Goal: Task Accomplishment & Management: Manage account settings

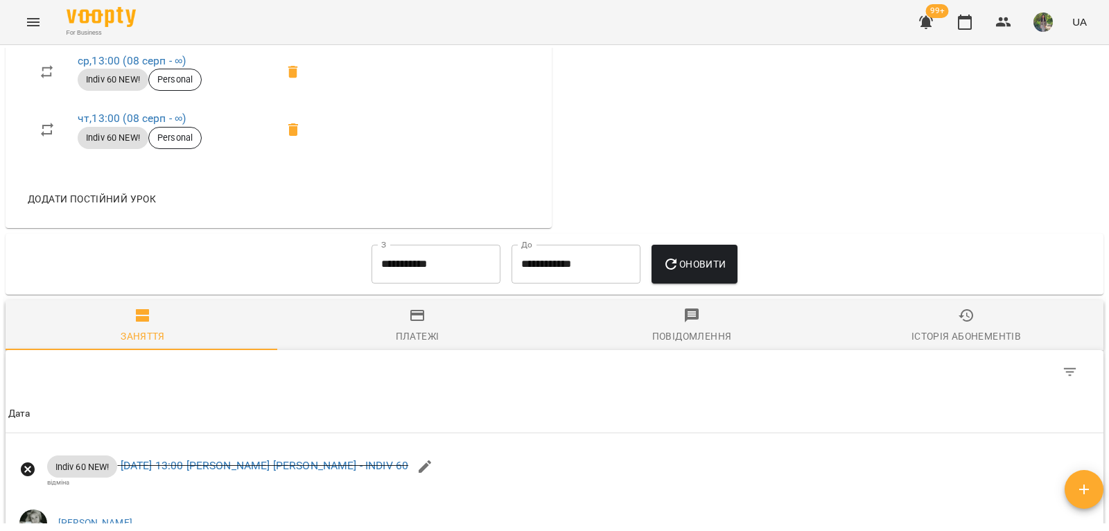
scroll to position [693, 0]
click at [948, 322] on span "Історія абонементів" at bounding box center [967, 324] width 258 height 37
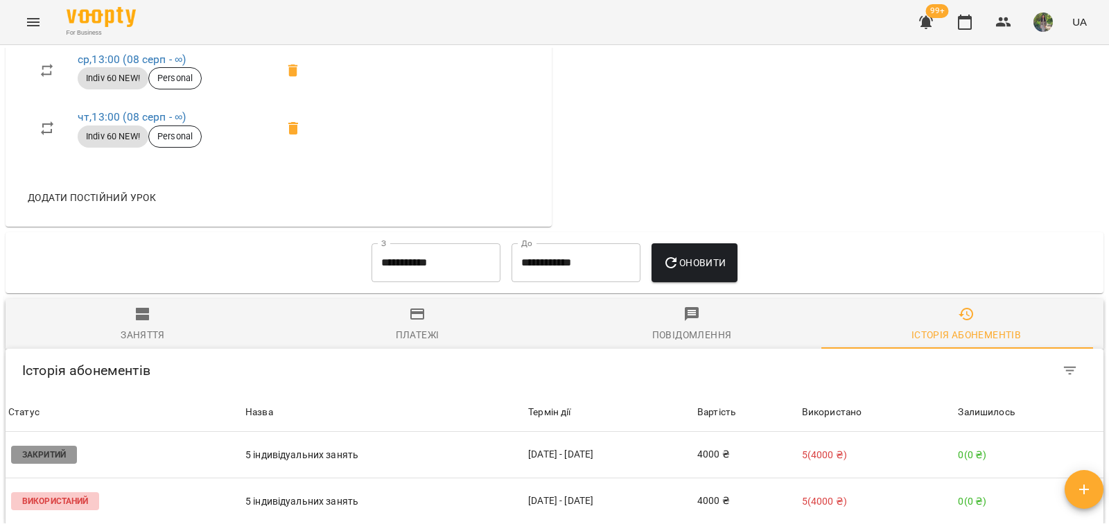
click at [462, 259] on input "**********" at bounding box center [436, 262] width 129 height 39
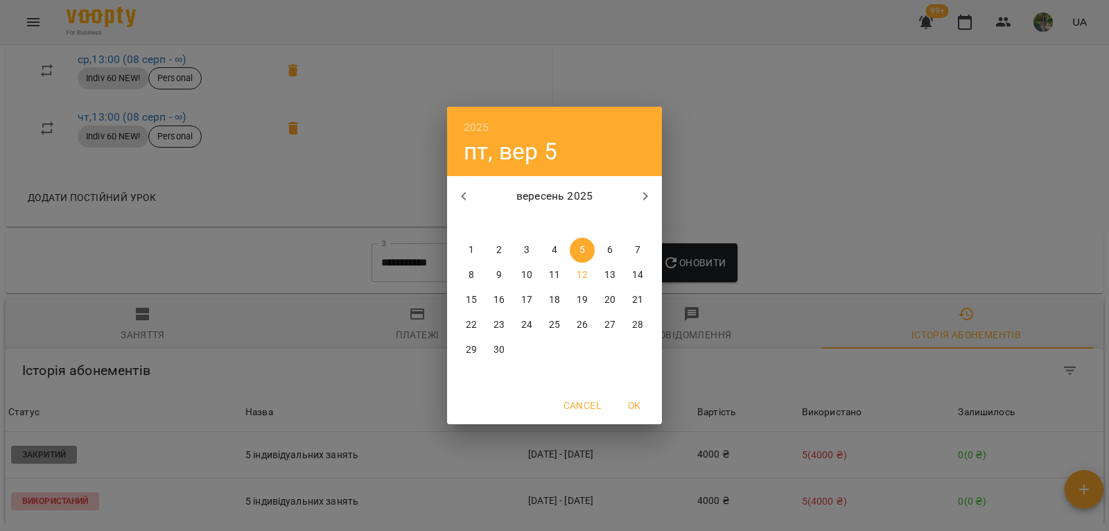
click at [456, 198] on icon "button" at bounding box center [464, 196] width 17 height 17
click at [551, 252] on span "1" at bounding box center [554, 250] width 25 height 14
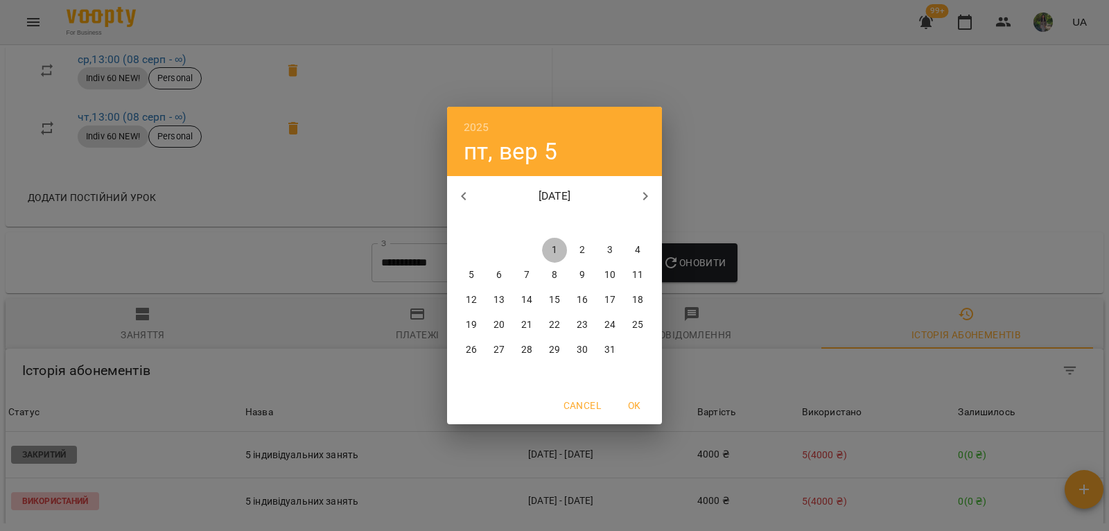
type input "**********"
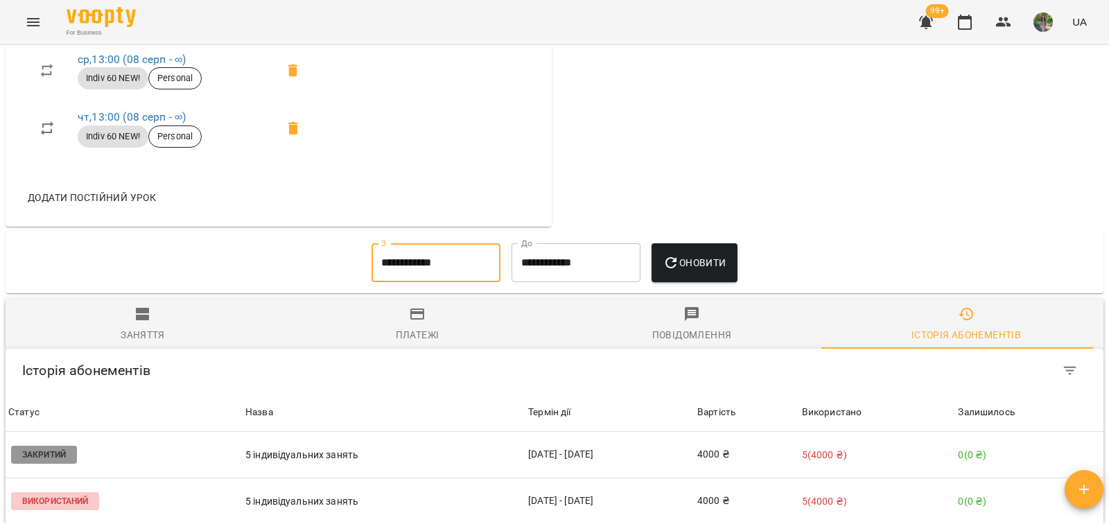
click at [718, 270] on span "Оновити" at bounding box center [694, 262] width 63 height 17
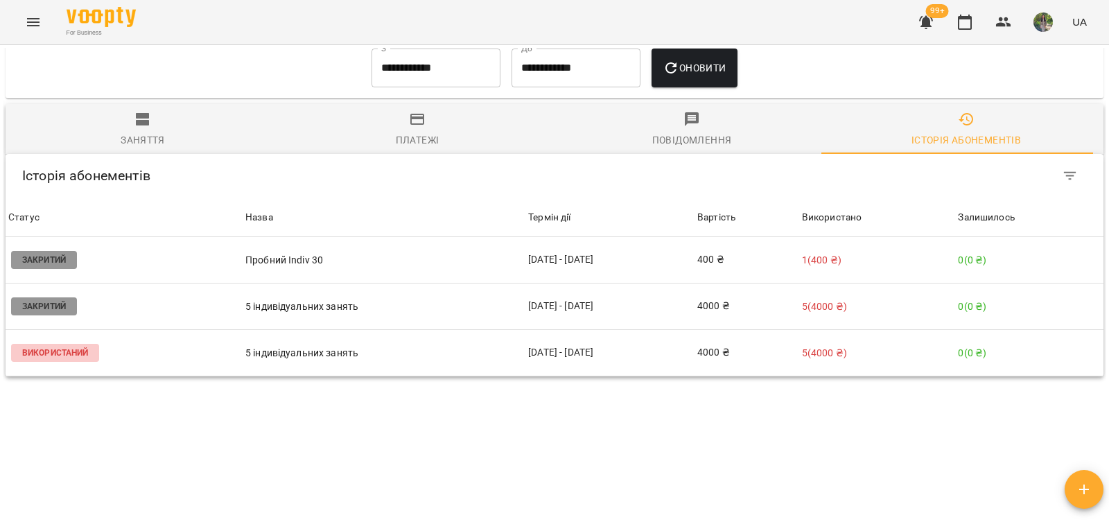
scroll to position [901, 0]
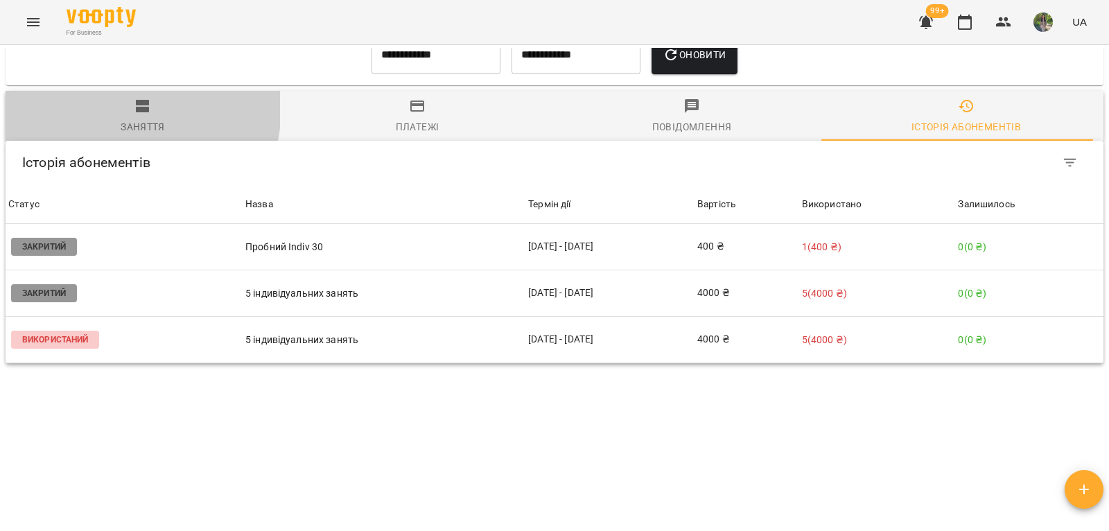
click at [96, 105] on span "Заняття" at bounding box center [143, 116] width 258 height 37
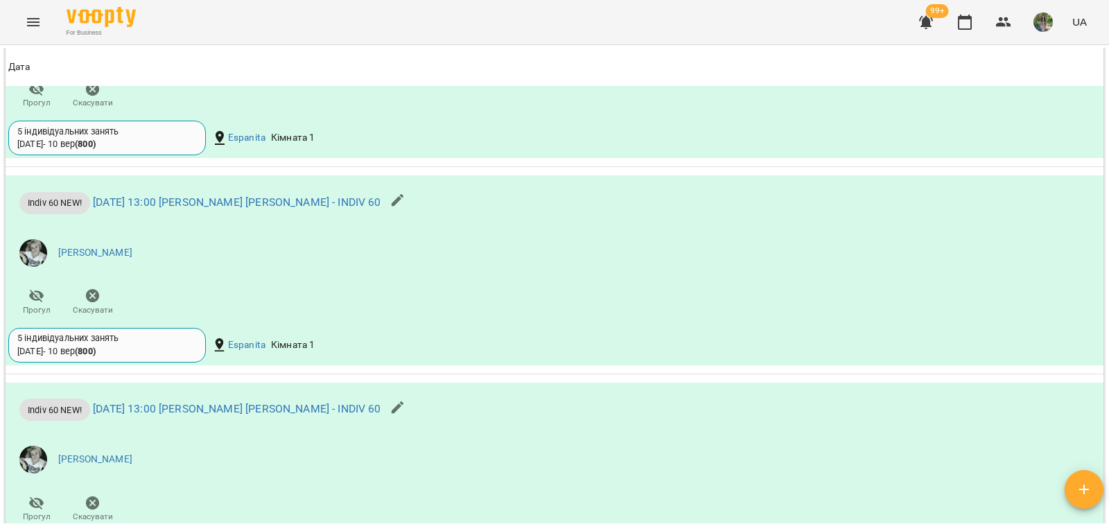
scroll to position [2299, 0]
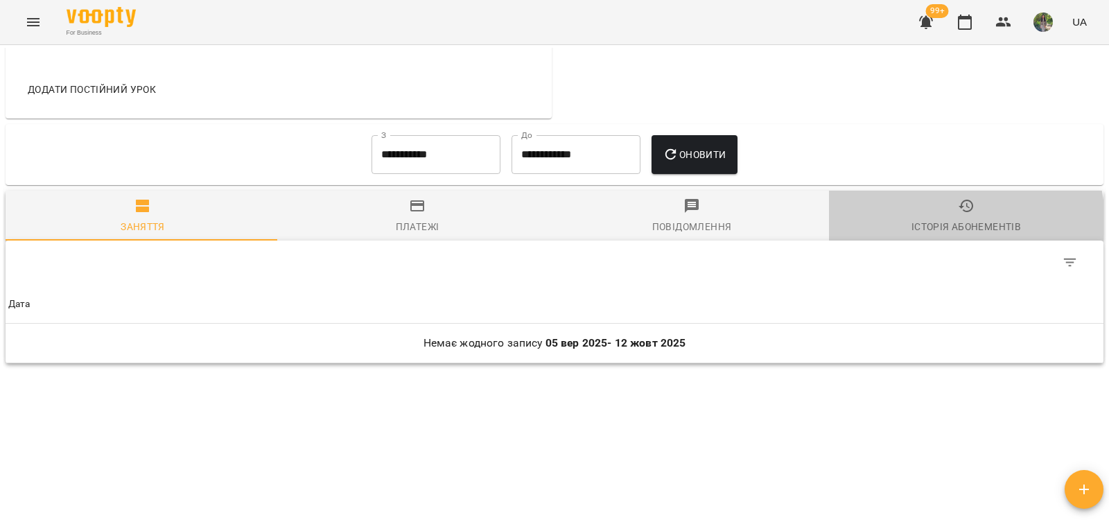
click at [951, 231] on div "Історія абонементів" at bounding box center [967, 226] width 110 height 17
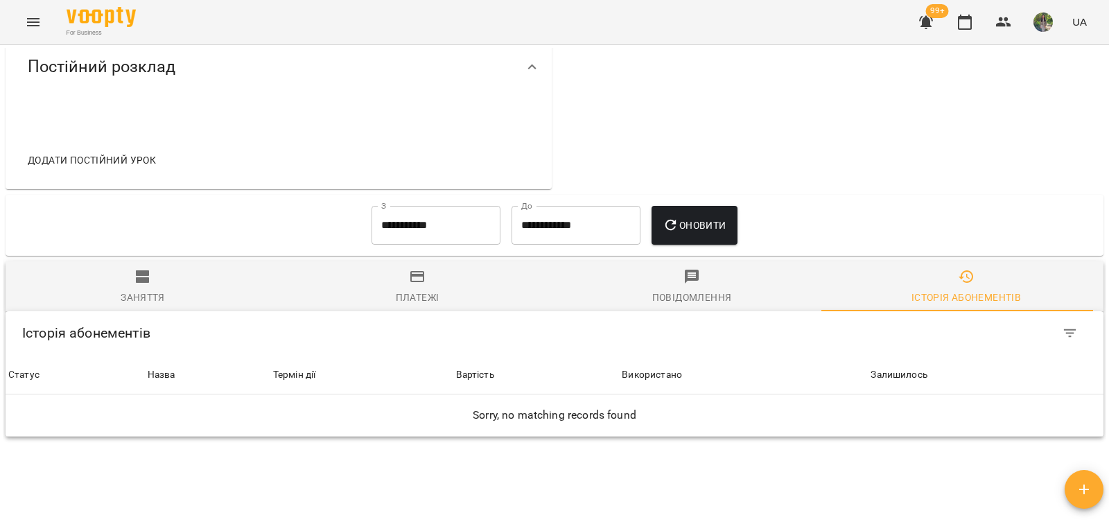
scroll to position [693, 0]
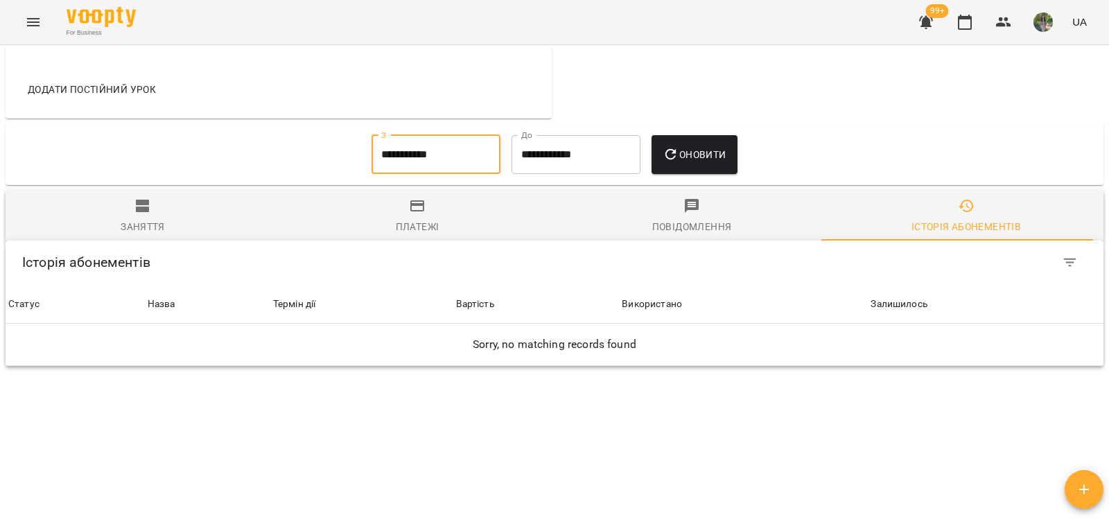
click at [386, 174] on input "**********" at bounding box center [436, 154] width 129 height 39
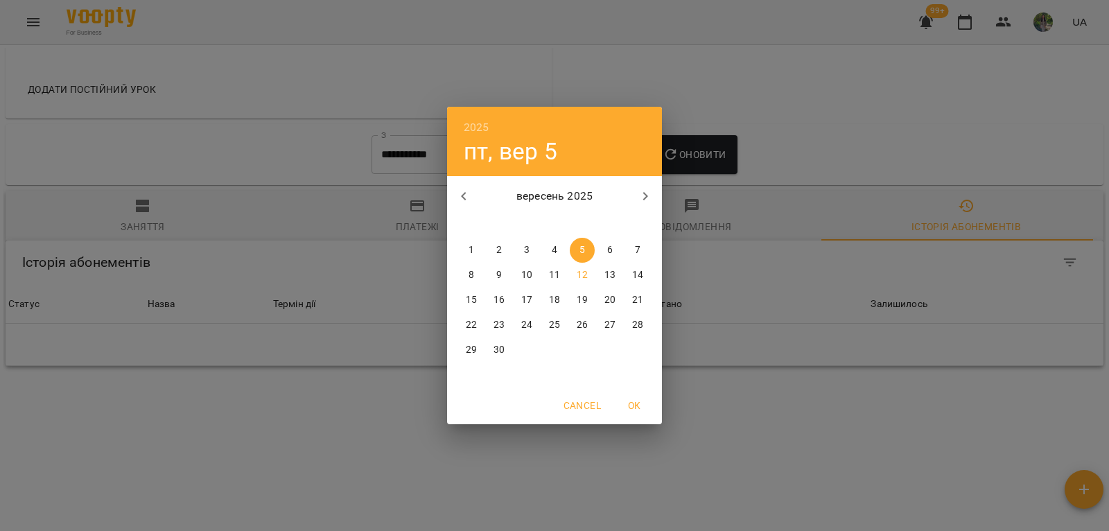
click at [466, 190] on icon "button" at bounding box center [464, 196] width 17 height 17
click at [463, 192] on icon "button" at bounding box center [464, 196] width 17 height 17
drag, startPoint x: 639, startPoint y: 246, endPoint x: 643, endPoint y: 239, distance: 8.4
click at [639, 246] on p "1" at bounding box center [638, 250] width 6 height 14
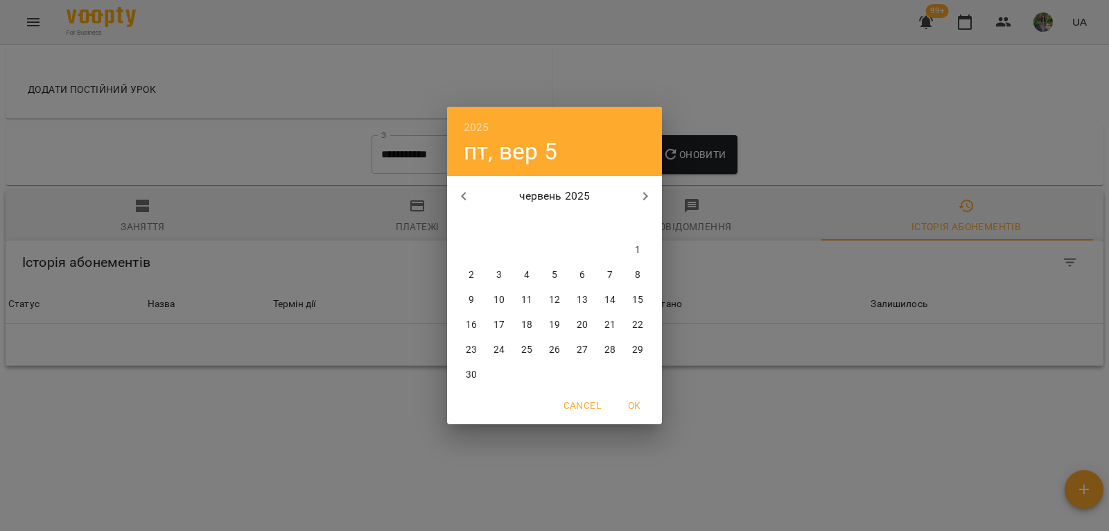
type input "**********"
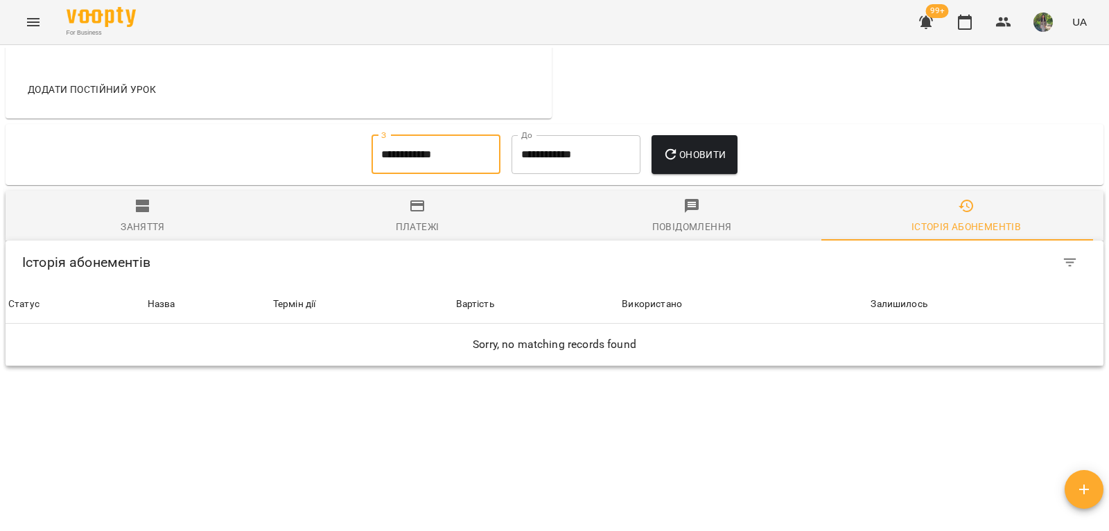
click at [703, 163] on span "Оновити" at bounding box center [694, 154] width 63 height 17
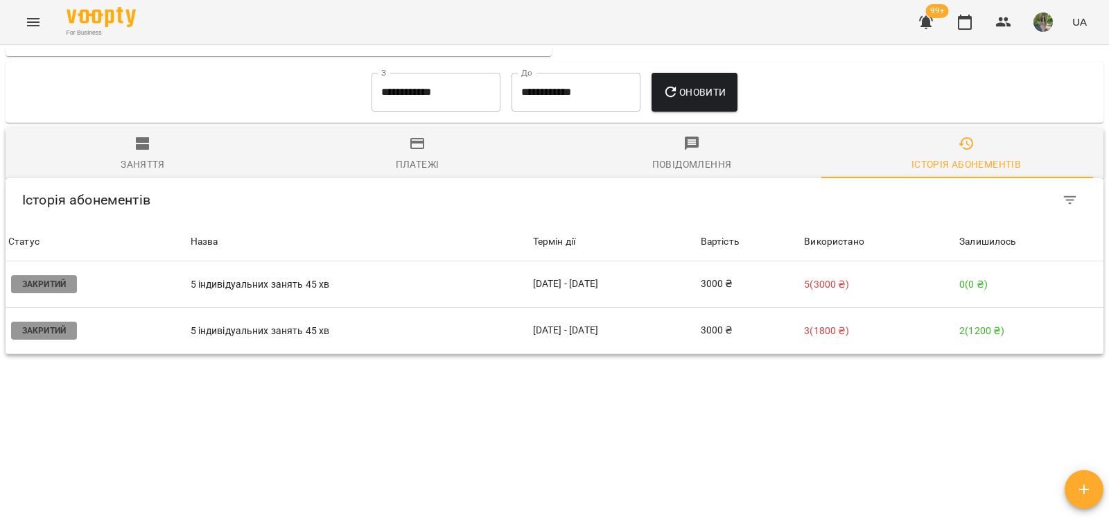
scroll to position [767, 0]
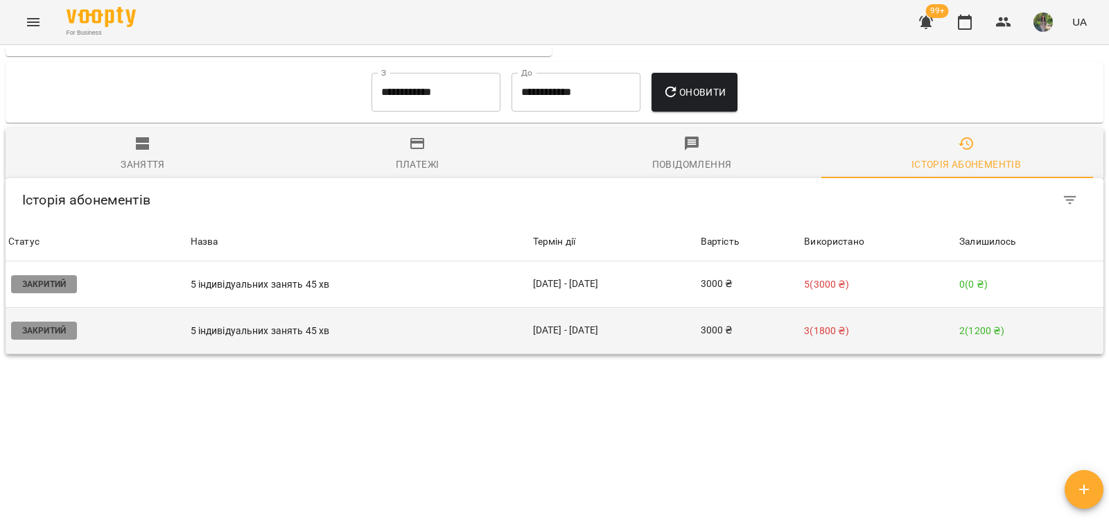
click at [881, 318] on td "3 ( 1800 ₴ )" at bounding box center [878, 331] width 155 height 46
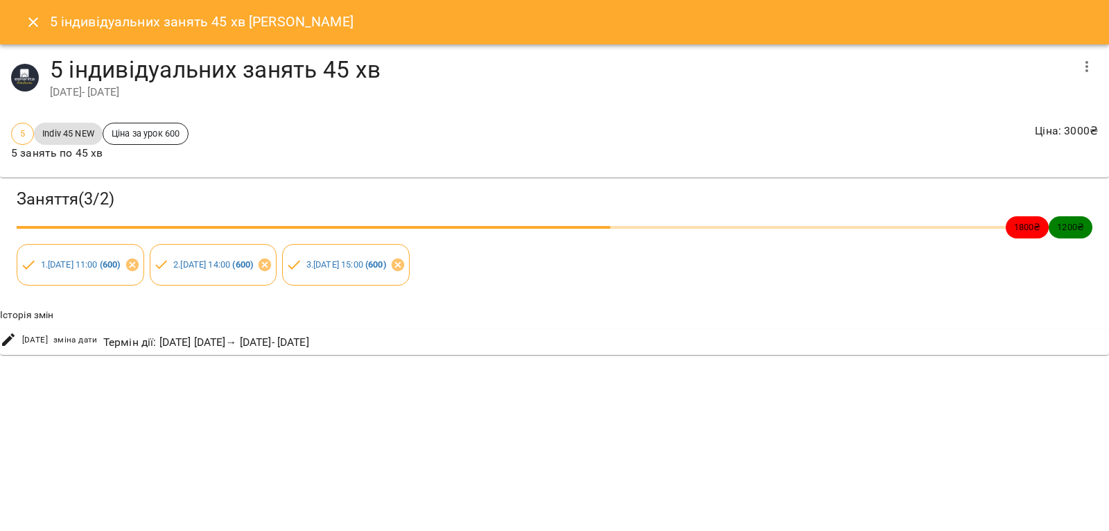
click at [1087, 77] on button "button" at bounding box center [1087, 66] width 33 height 33
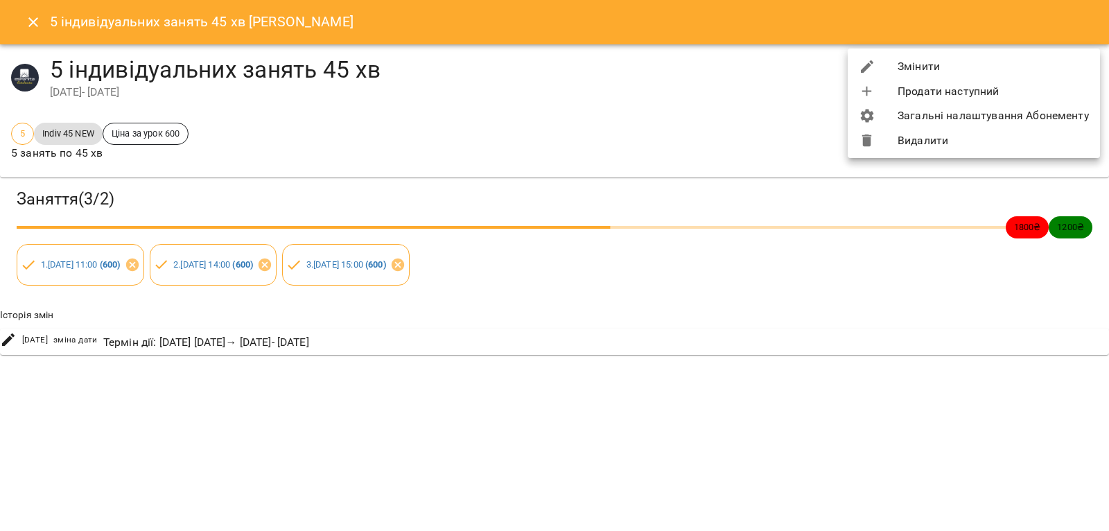
drag, startPoint x: 933, startPoint y: 70, endPoint x: 349, endPoint y: 150, distance: 589.3
click at [931, 69] on li "Змінити" at bounding box center [974, 66] width 252 height 25
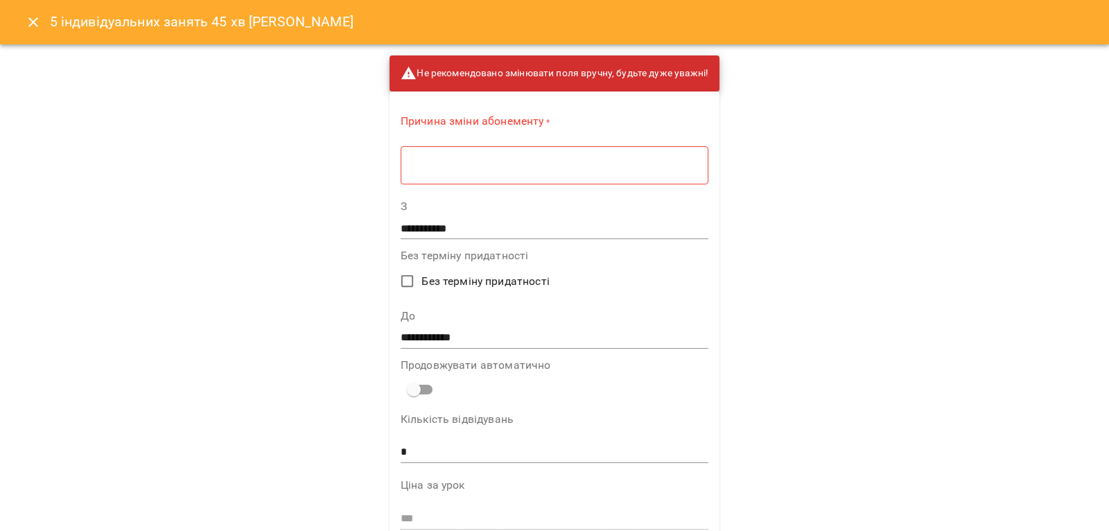
click at [413, 172] on div "* ​" at bounding box center [555, 165] width 308 height 39
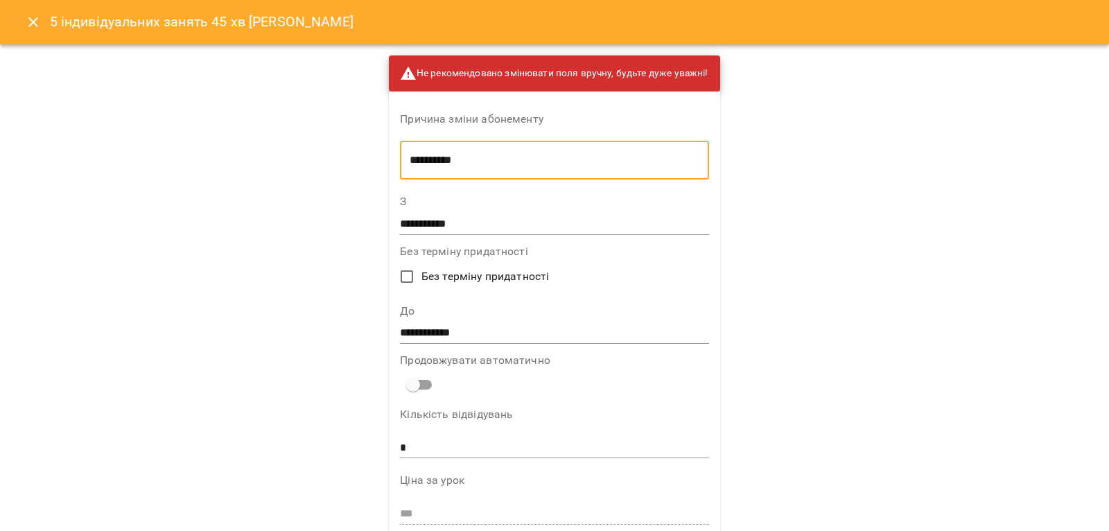
type textarea "**********"
click at [465, 338] on input "**********" at bounding box center [554, 333] width 309 height 22
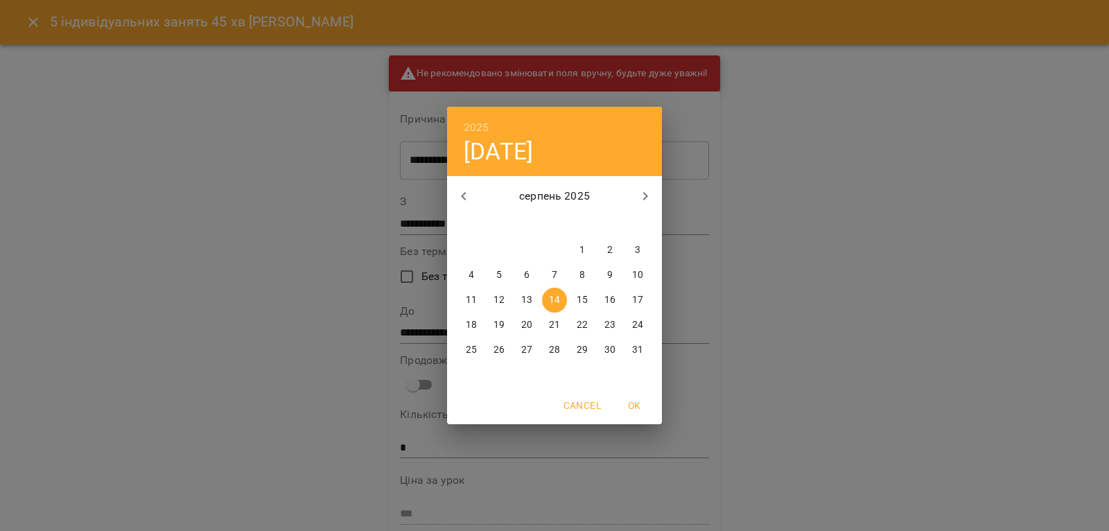
click at [644, 189] on icon "button" at bounding box center [645, 196] width 17 height 17
click at [503, 351] on p "30" at bounding box center [499, 350] width 11 height 14
type input "**********"
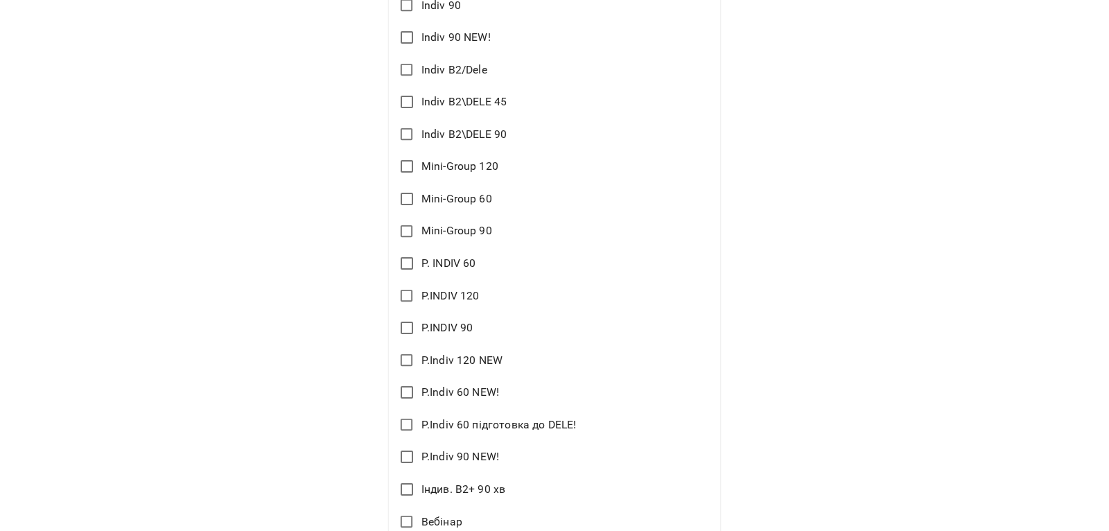
scroll to position [1545, 0]
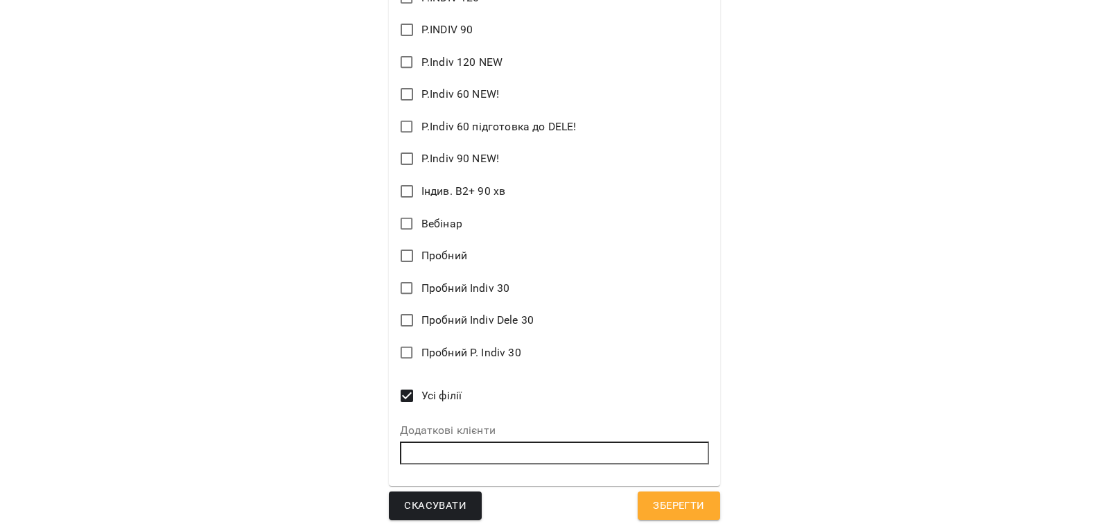
click at [684, 515] on button "Зберегти" at bounding box center [679, 506] width 82 height 29
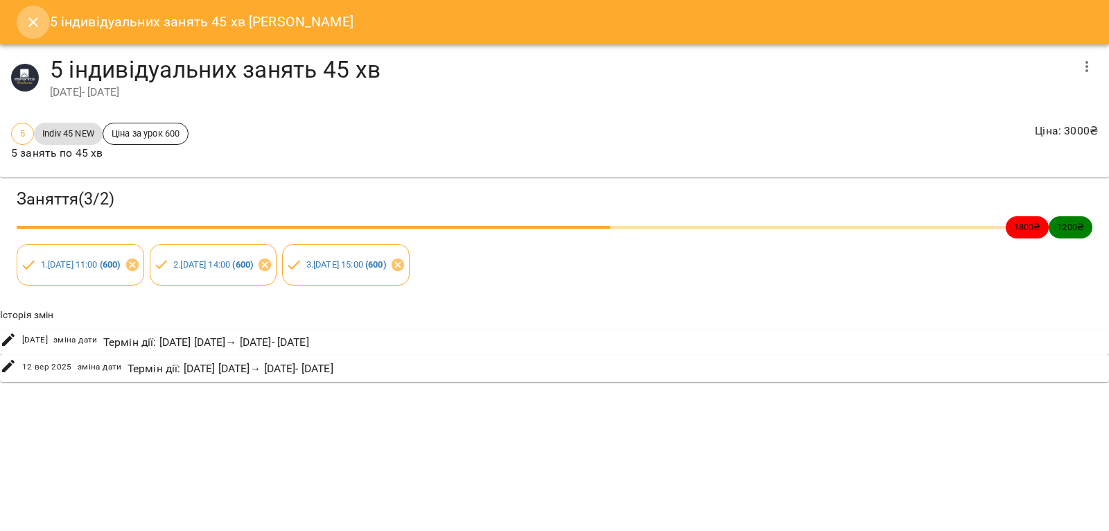
click at [30, 21] on icon "Close" at bounding box center [33, 22] width 17 height 17
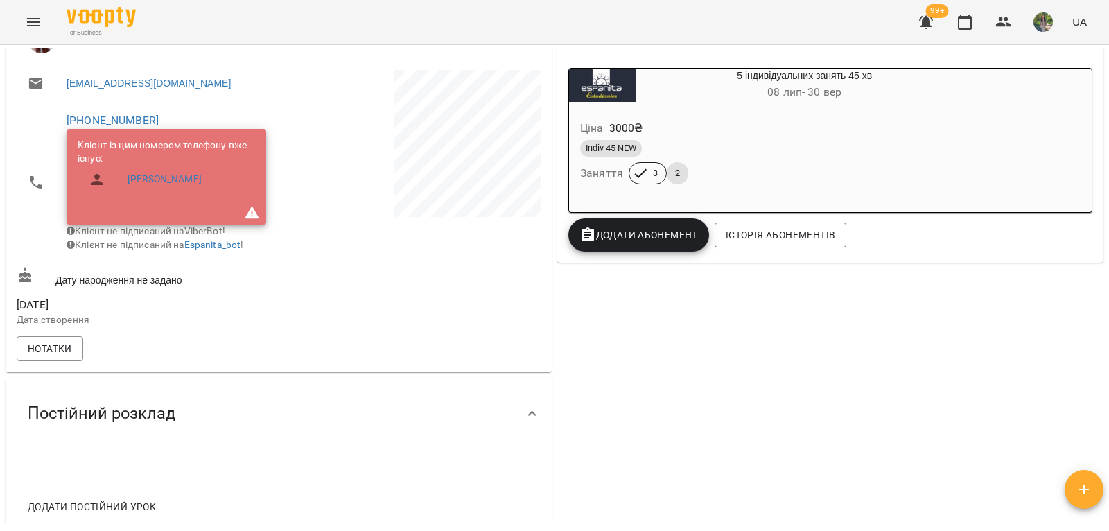
scroll to position [137, 0]
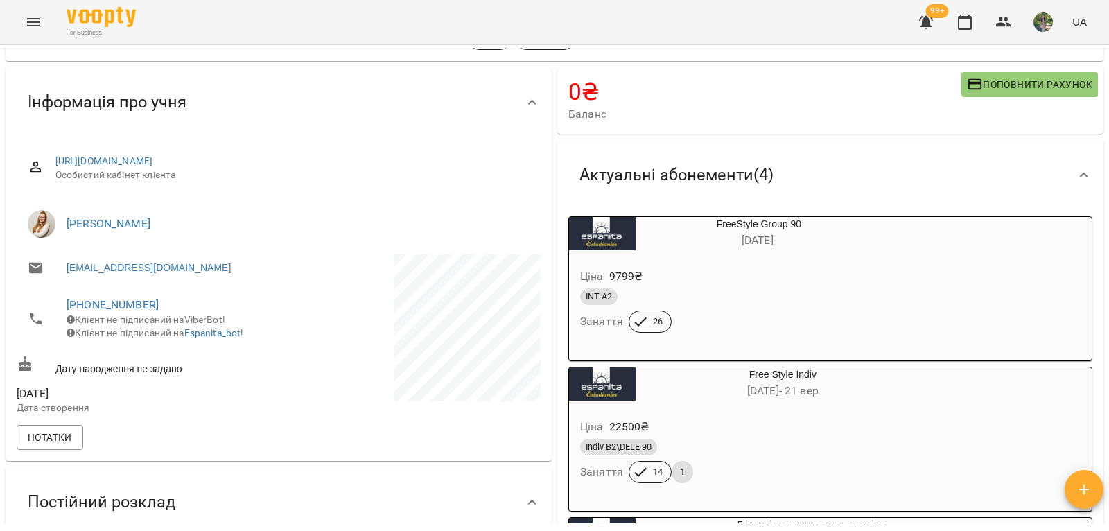
scroll to position [208, 0]
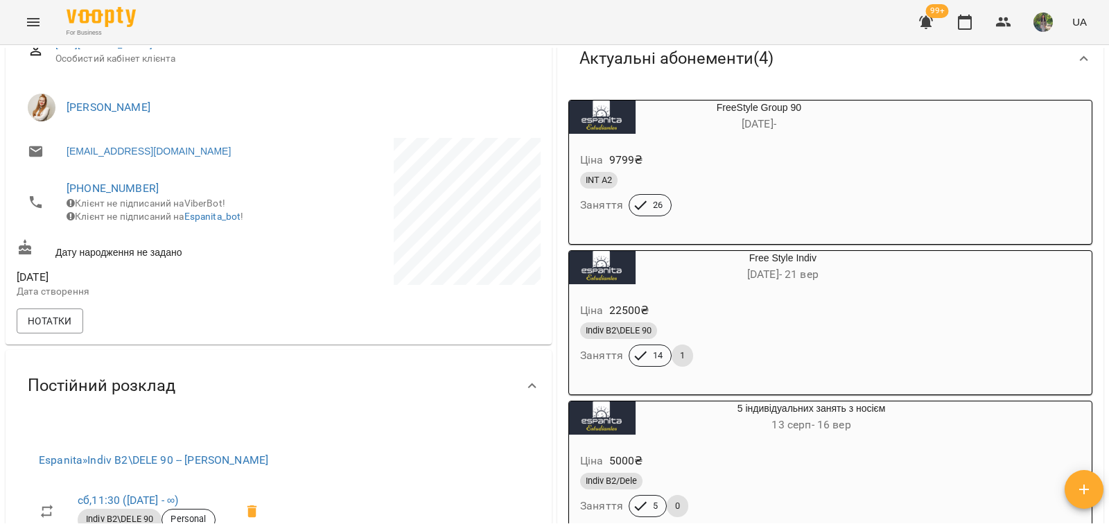
click at [684, 284] on h6 "[DATE] - [DATE]" at bounding box center [783, 274] width 295 height 19
